Goal: Contribute content: Contribute content

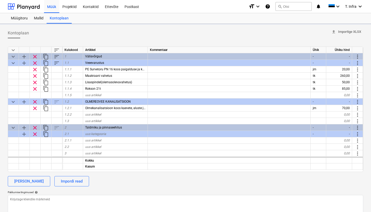
type textarea "x"
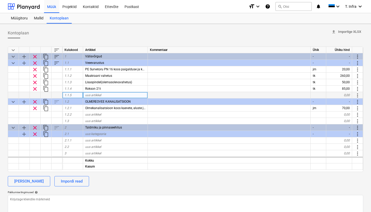
click at [119, 93] on div "uus artikkel" at bounding box center [115, 95] width 65 height 6
paste input "Eelisoleeritud uponer quatro toru"
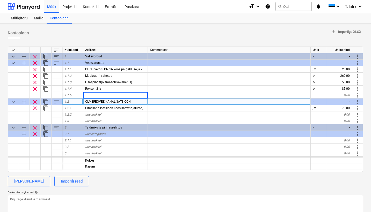
type input "Eelisoleeritud uponer quatro toru"
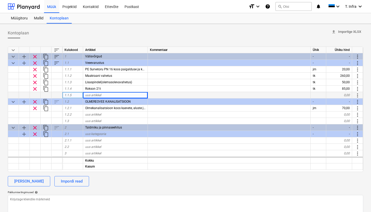
click at [313, 95] on div at bounding box center [319, 95] width 16 height 6
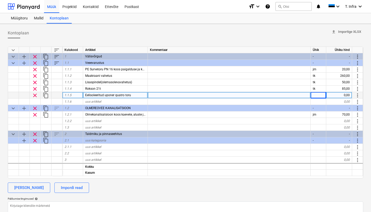
type textarea "x"
type input "jm"
type textarea "x"
click at [347, 93] on div "0,00" at bounding box center [339, 95] width 26 height 6
type input "75"
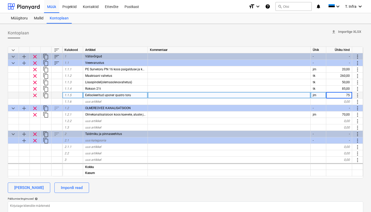
type textarea "x"
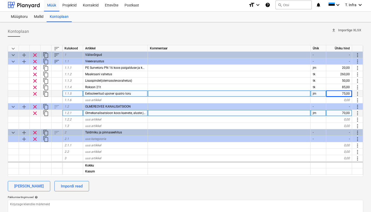
scroll to position [0, 0]
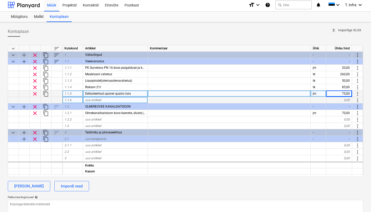
click at [102, 100] on div "uus artikkel" at bounding box center [115, 100] width 65 height 6
type input "Lisatööd tunnihinde alusel"
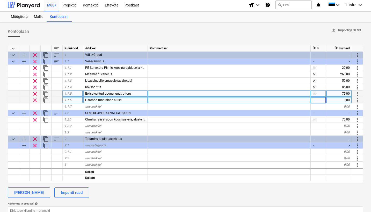
type textarea "x"
type input "26"
type textarea "x"
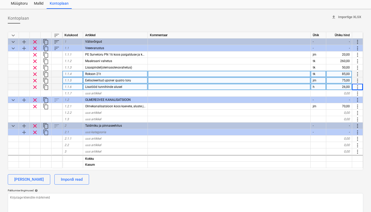
scroll to position [16, 0]
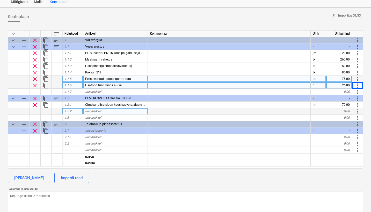
click at [98, 111] on span "uus artikkel" at bounding box center [93, 112] width 16 height 4
paste input "Olmekanalisatsioon koos kaevete, aluste ja tagasitäitega110 mm"
click at [136, 110] on input "Olmekanalisatsioon koos kaevete, aluste ja tagasitäitega110 mm" at bounding box center [115, 111] width 65 height 6
type input "Olmekanalisatsioon koos kaevete, aluste ja tagasitäitega160 mm"
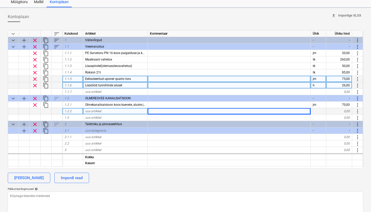
type textarea "x"
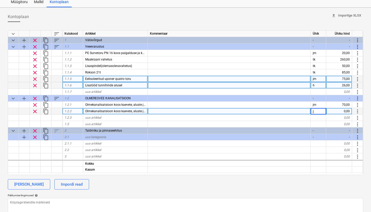
type input "jm"
type textarea "x"
click at [345, 110] on div "8,00" at bounding box center [339, 111] width 26 height 6
type input "80"
type textarea "x"
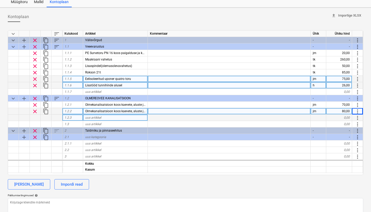
click at [96, 116] on span "uus artikkel" at bounding box center [93, 118] width 16 height 4
paste input "Olmekanalisatsiooni kaevud paigaldusega komplektis"
type input "Olmekanalisatsiooni kaevud paigaldusega komplektis"
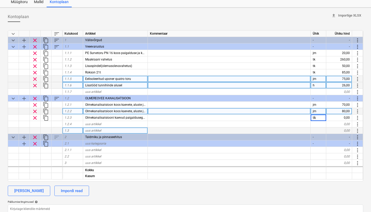
type textarea "x"
type input "200"
type textarea "x"
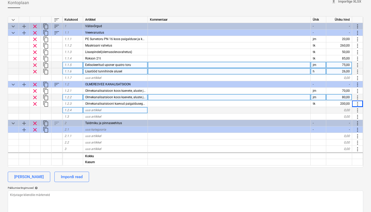
scroll to position [34, 0]
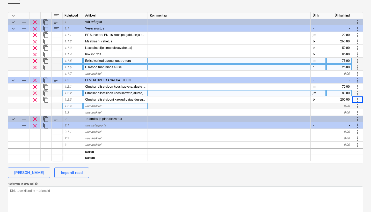
click at [105, 105] on div "uus artikkel" at bounding box center [115, 106] width 65 height 6
paste input "Xps 300 trassi soojustamine"
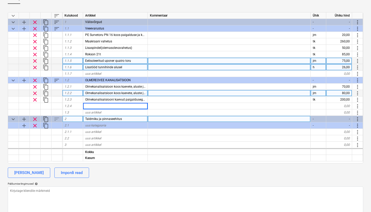
type input "Xps 300 trassi soojustamine"
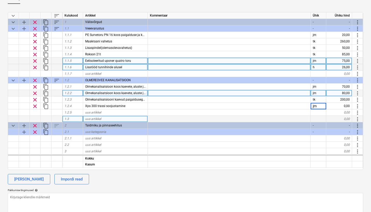
type textarea "x"
type input "18"
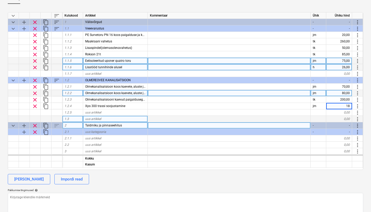
type textarea "x"
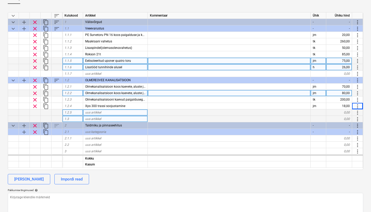
click at [91, 115] on div "uus artikkel" at bounding box center [115, 113] width 65 height 6
